Goal: Find specific page/section: Find specific page/section

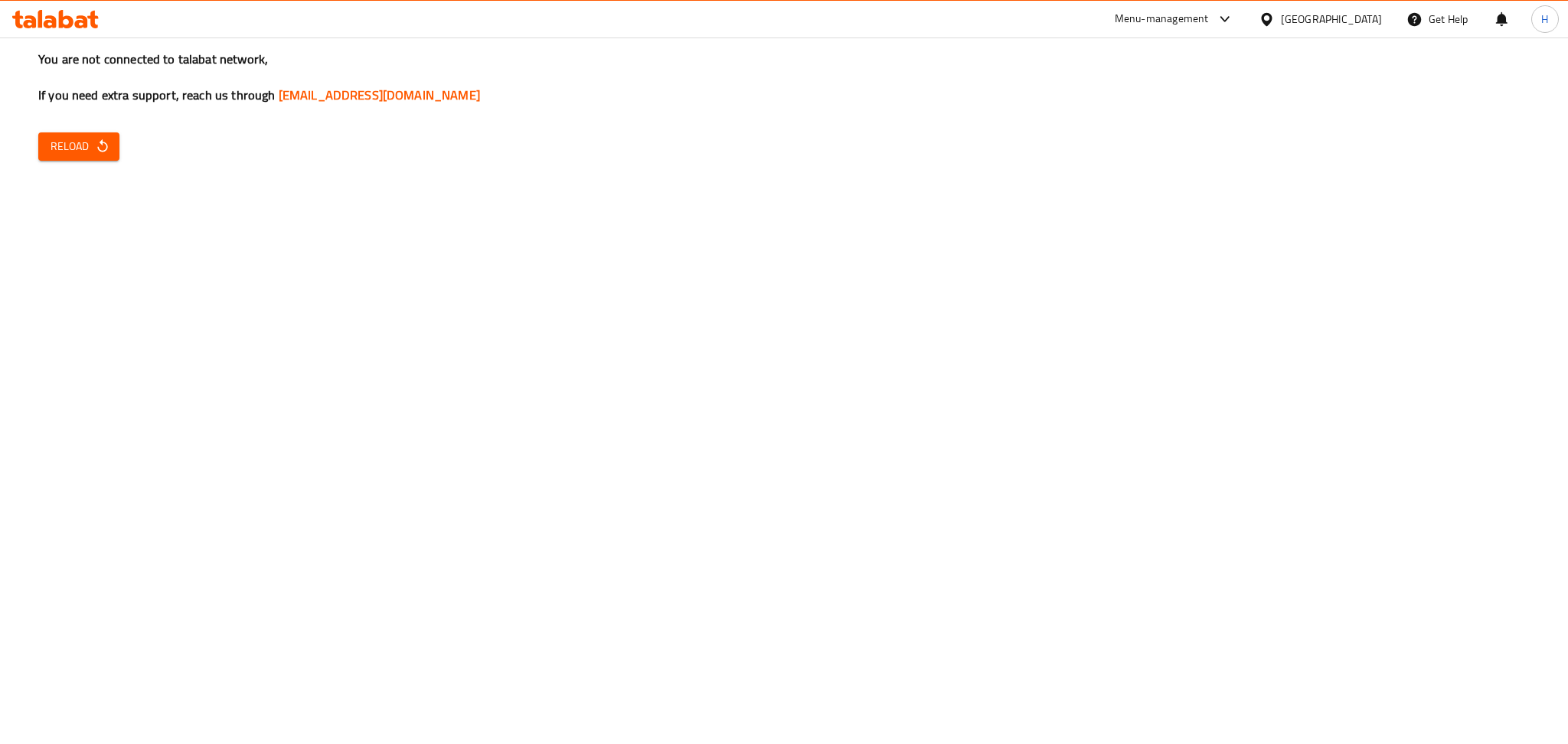
click at [484, 171] on div "You are not connected to talabat network, If you need extra support, reach us t…" at bounding box center [784, 372] width 1568 height 744
click at [62, 138] on span "Reload" at bounding box center [78, 147] width 56 height 19
click at [67, 148] on span "Reload" at bounding box center [78, 147] width 56 height 19
click at [247, 300] on div "You are not connected to talabat network, If you need extra support, reach us t…" at bounding box center [784, 372] width 1568 height 744
click at [101, 154] on span "Reload" at bounding box center [78, 147] width 56 height 19
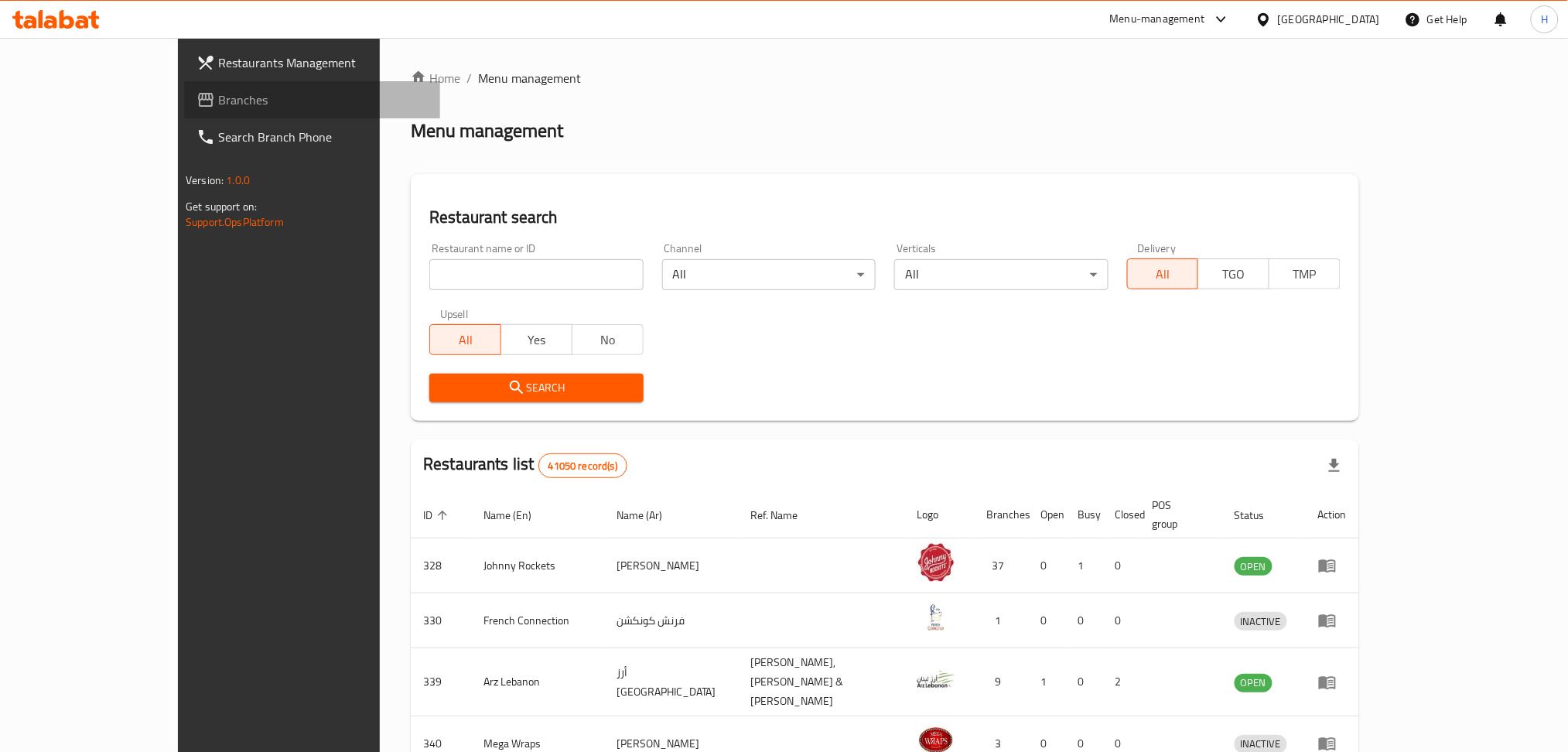
click at [218, 103] on span "Branches" at bounding box center [322, 100] width 209 height 19
